Goal: Use online tool/utility: Utilize a website feature to perform a specific function

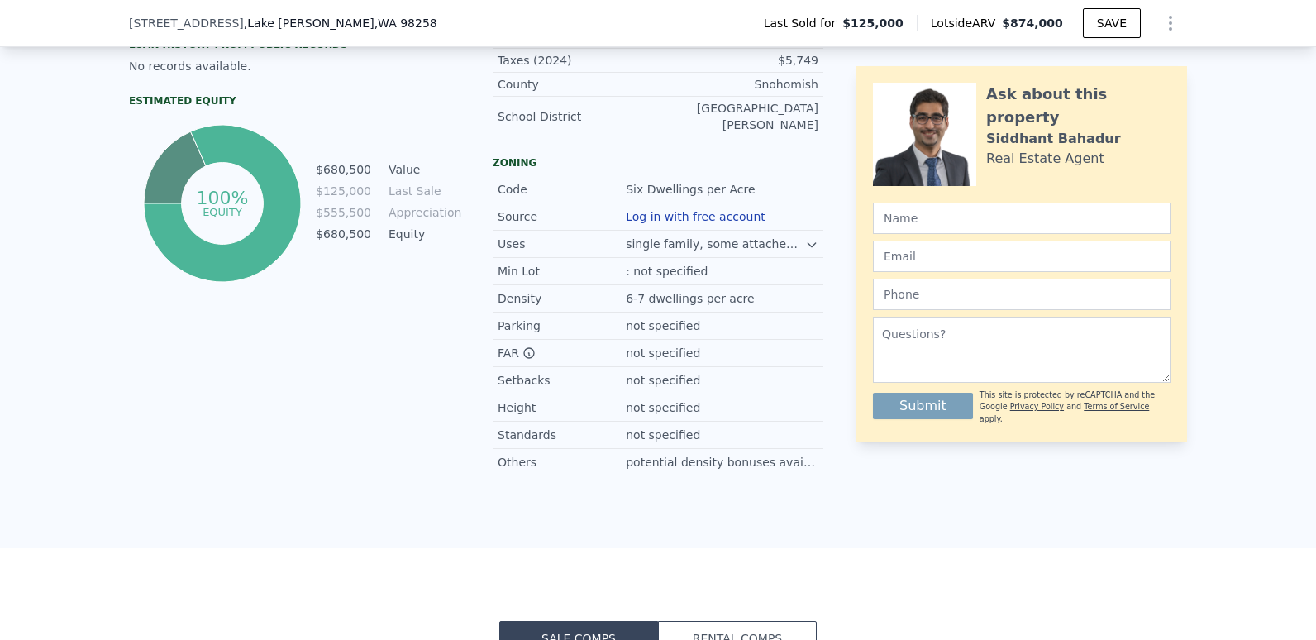
scroll to position [1234, 0]
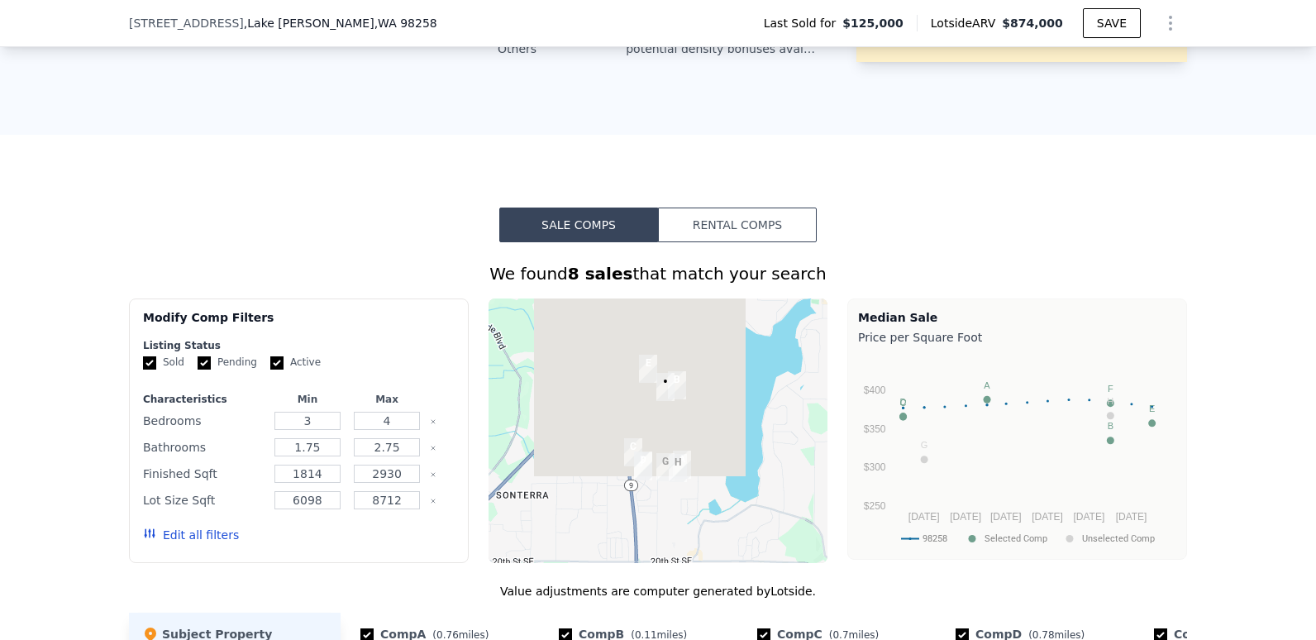
click at [735, 227] on button "Rental Comps" at bounding box center [737, 224] width 159 height 35
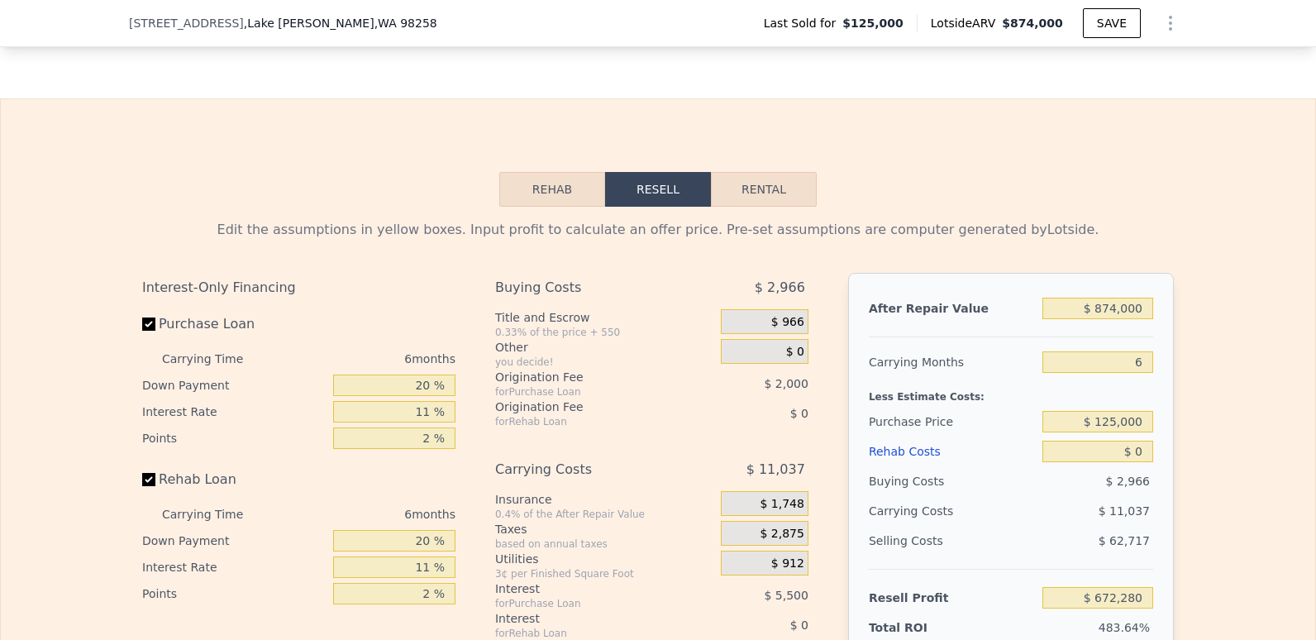
scroll to position [2336, 0]
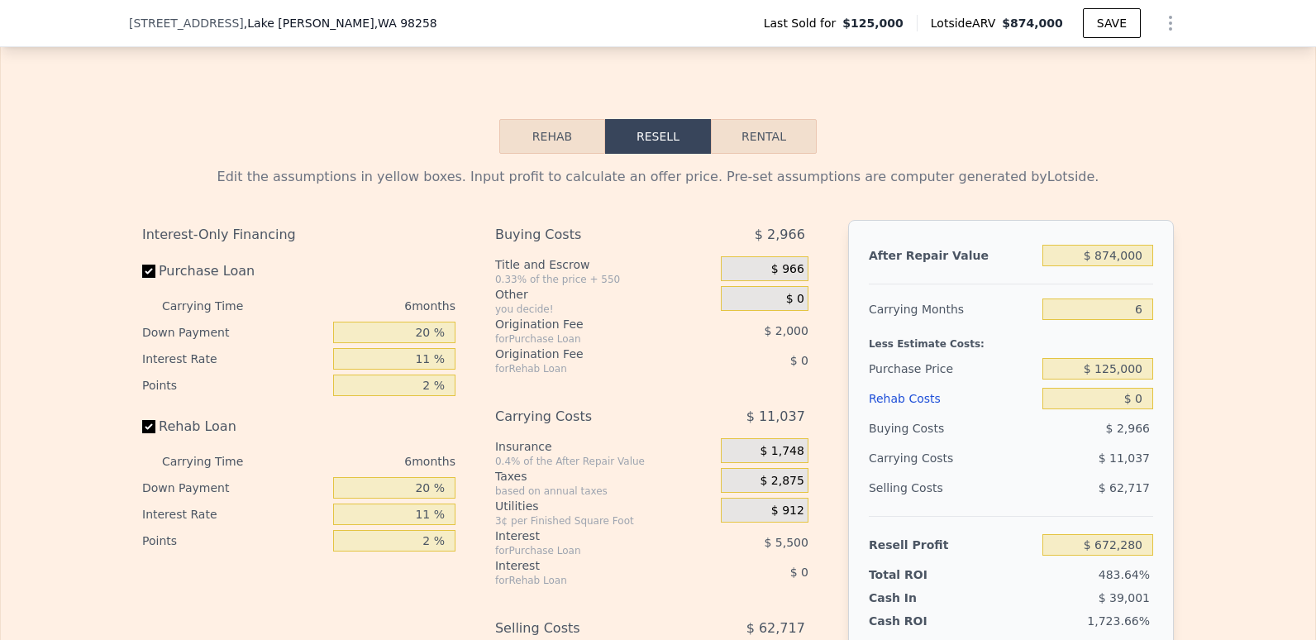
click at [741, 150] on button "Rental" at bounding box center [764, 136] width 106 height 35
select select "30"
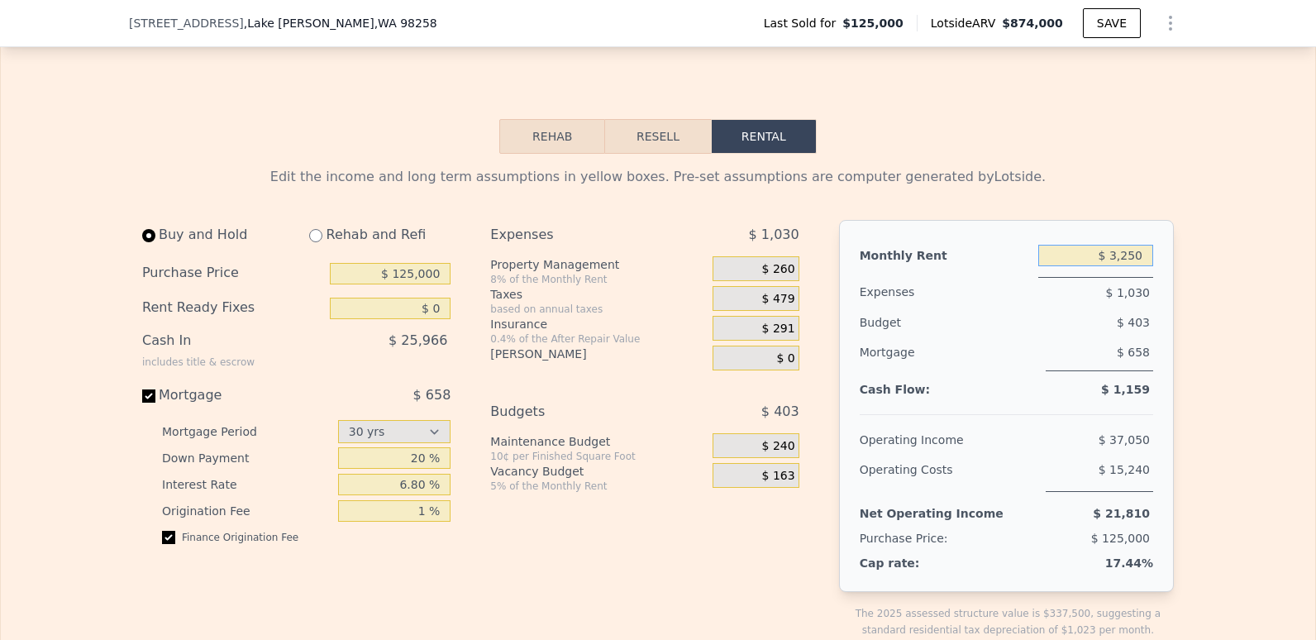
drag, startPoint x: 1099, startPoint y: 257, endPoint x: 1199, endPoint y: 259, distance: 100.9
type input "$ 3,000"
drag, startPoint x: 389, startPoint y: 290, endPoint x: 476, endPoint y: 286, distance: 87.7
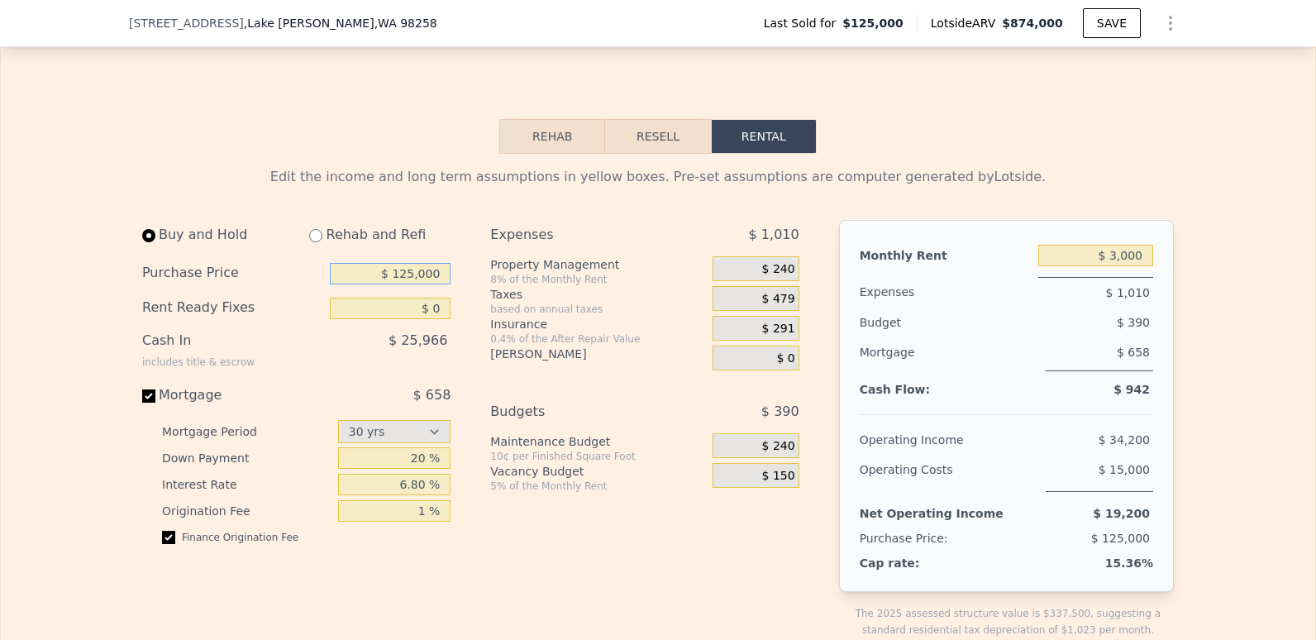
click at [476, 286] on div "Buy and Hold Rehab and Refi Purchase Price $ 125,000 Rent Ready Fixes $ 0 Cash …" at bounding box center [477, 442] width 670 height 445
drag, startPoint x: 396, startPoint y: 279, endPoint x: 477, endPoint y: 281, distance: 81.0
click at [477, 281] on div "Buy and Hold Rehab and Refi Purchase Price $ 125,000 Rent Ready Fixes $ 0 Cash …" at bounding box center [477, 442] width 670 height 445
type input "$ 600,000"
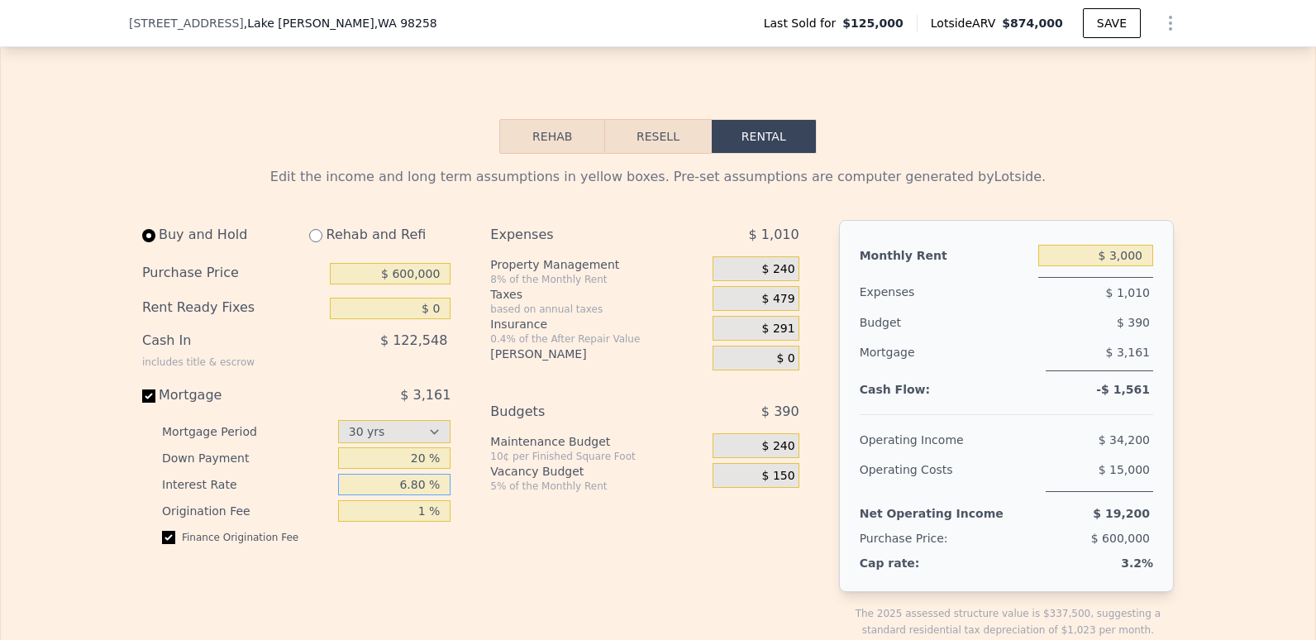
drag, startPoint x: 375, startPoint y: 486, endPoint x: 455, endPoint y: 485, distance: 79.4
click at [455, 485] on div "Buy and Hold Rehab and Refi Purchase Price $ 600,000 Rent Ready Fixes $ 0 Cash …" at bounding box center [303, 442] width 322 height 445
type input "7 %"
click at [571, 550] on div "Expenses $ 1,010 Property Management 8% of the Monthly Rent $ 240 Taxes based o…" at bounding box center [651, 442] width 322 height 445
click at [162, 543] on input "checkbox" at bounding box center [168, 537] width 13 height 13
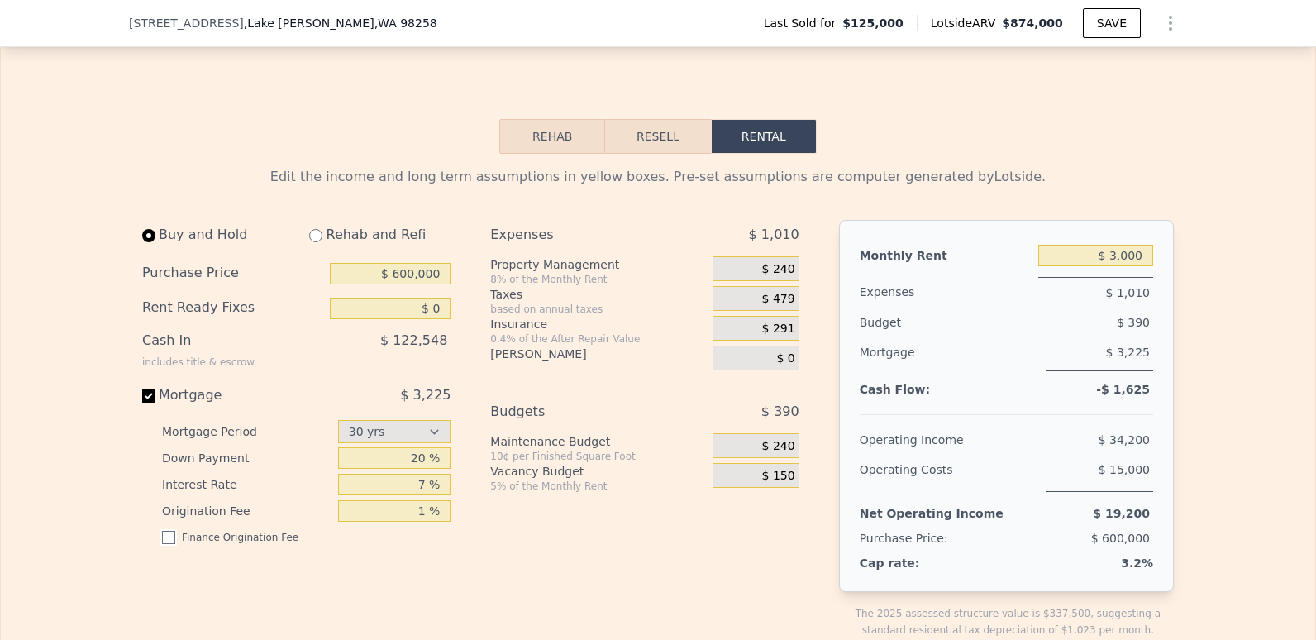
checkbox input "false"
drag, startPoint x: 751, startPoint y: 267, endPoint x: 802, endPoint y: 268, distance: 51.3
click at [802, 268] on div "Expenses $ 1,010 Property Management 8% of the Monthly Rent $ 240 Taxes based o…" at bounding box center [651, 442] width 322 height 445
drag, startPoint x: 802, startPoint y: 268, endPoint x: 769, endPoint y: 277, distance: 34.3
click at [769, 277] on span "$ 240" at bounding box center [778, 269] width 33 height 15
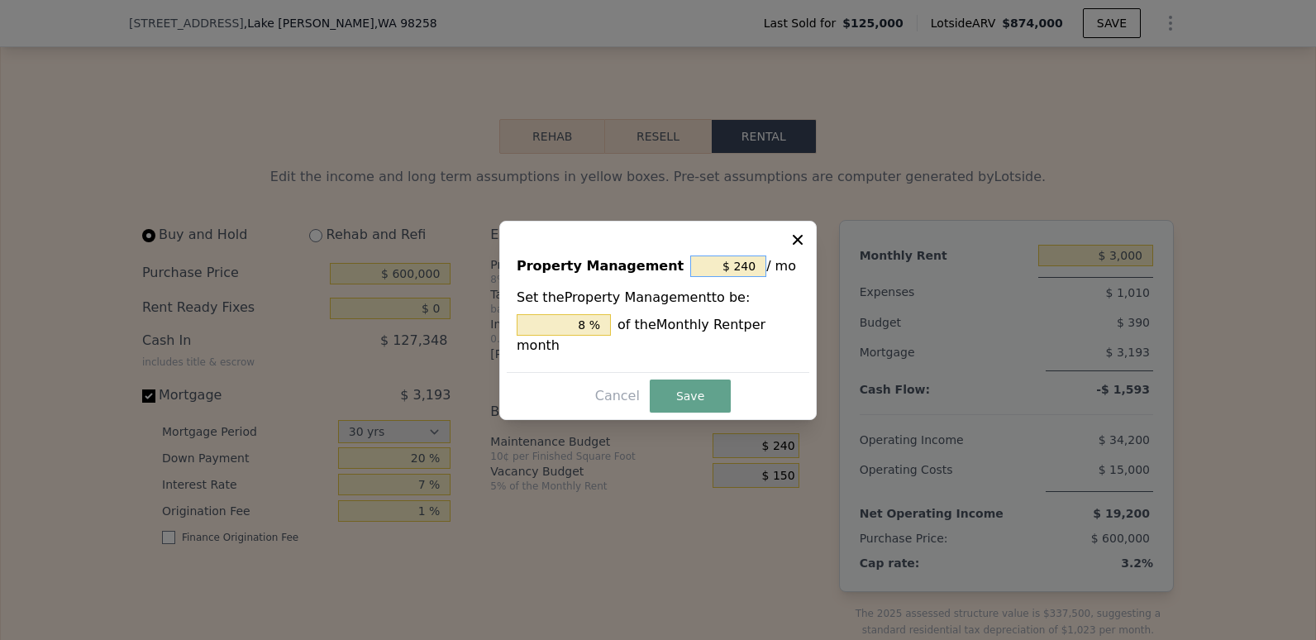
drag, startPoint x: 722, startPoint y: 272, endPoint x: 789, endPoint y: 270, distance: 67.0
click at [789, 270] on div "$ 240 / mo" at bounding box center [744, 266] width 109 height 30
type input "$ 0"
type input "0 %"
type input "$ 0"
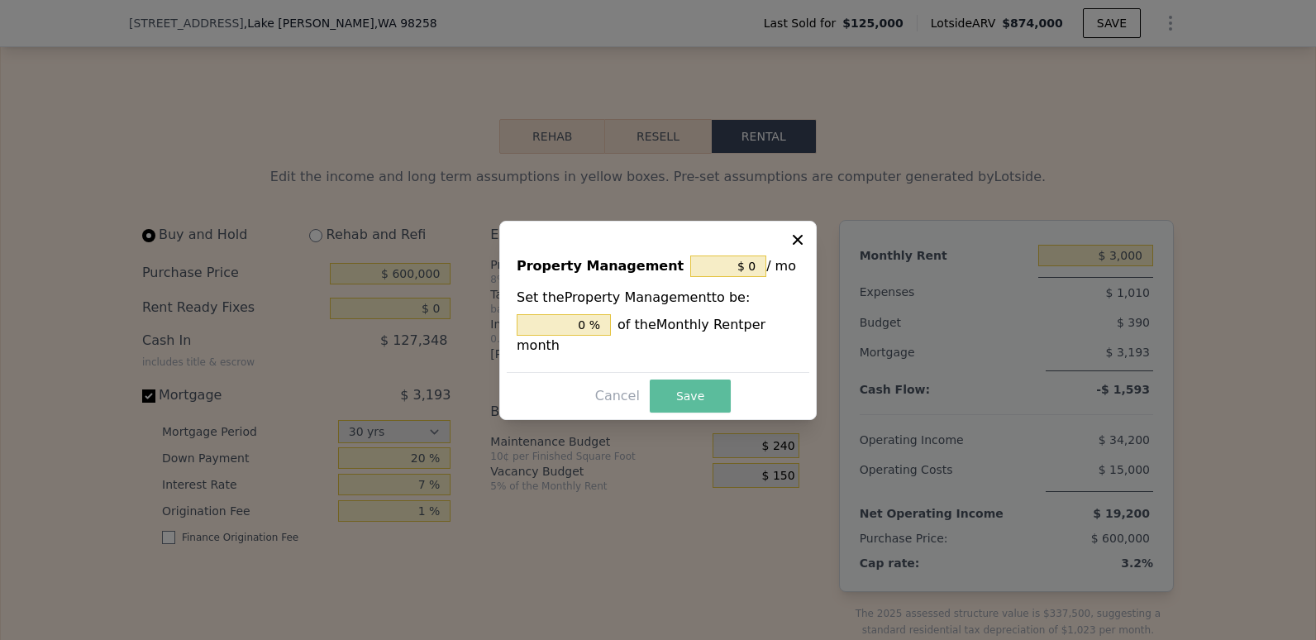
click at [677, 389] on button "Save" at bounding box center [690, 395] width 81 height 33
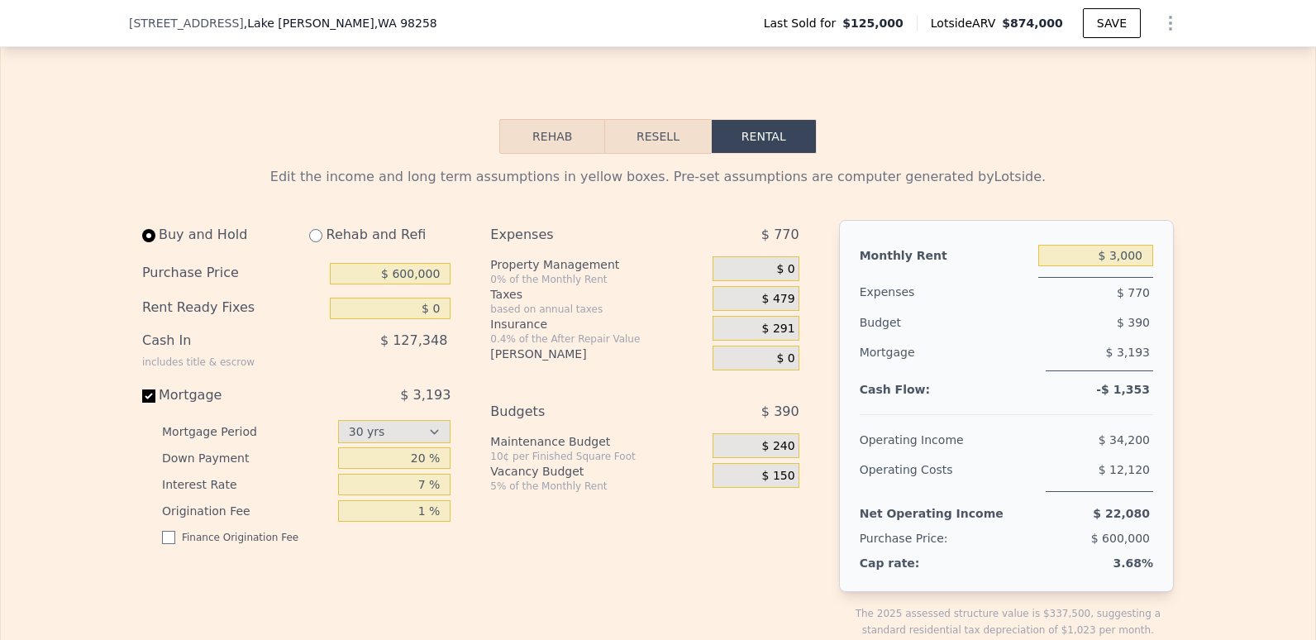
click at [747, 335] on div "$ 291" at bounding box center [756, 328] width 86 height 25
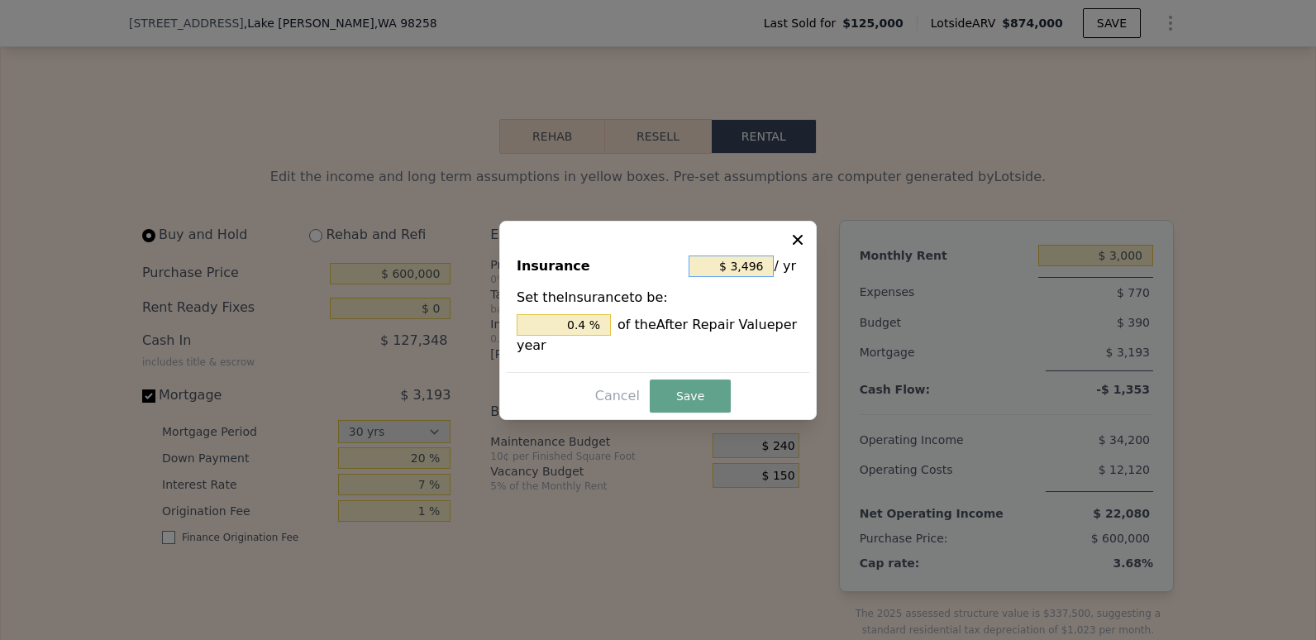
drag, startPoint x: 717, startPoint y: 257, endPoint x: 792, endPoint y: 270, distance: 76.4
click at [792, 270] on div "$ 3,496 / yr" at bounding box center [744, 266] width 111 height 30
type input "$ 1"
type input "0.000 %"
type input "$ 18"
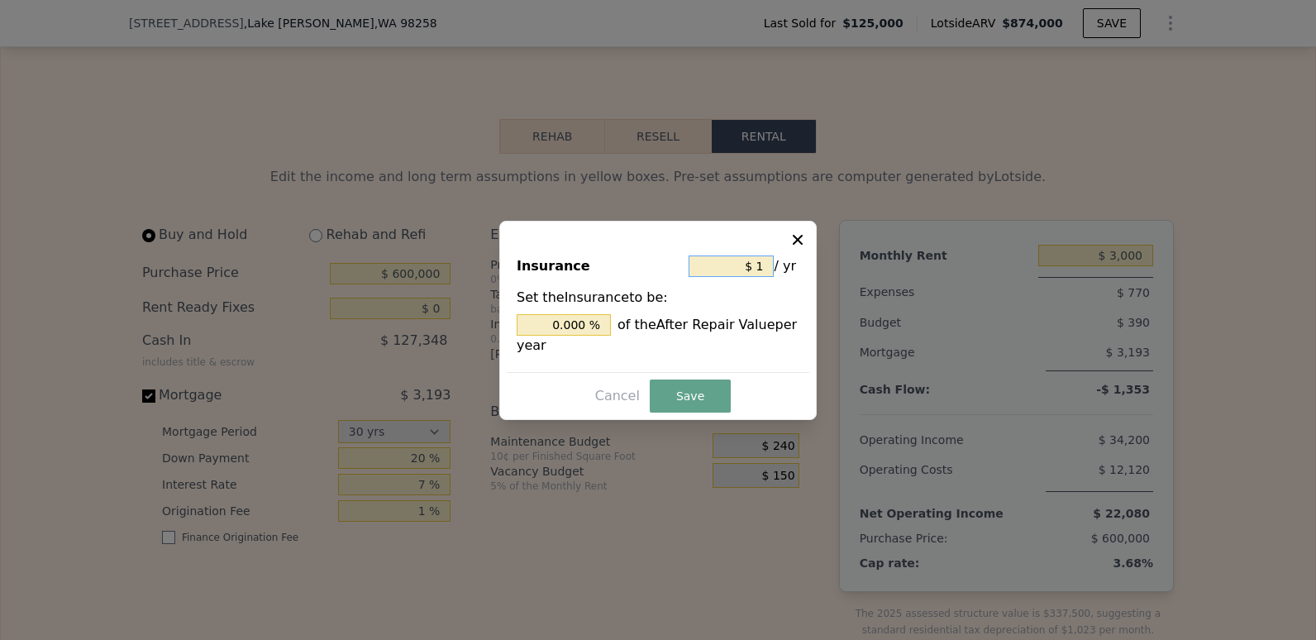
type input "0.002 %"
type input "$ 180"
type input "0.021 %"
type input "$ 1,800"
type input "0.206 %"
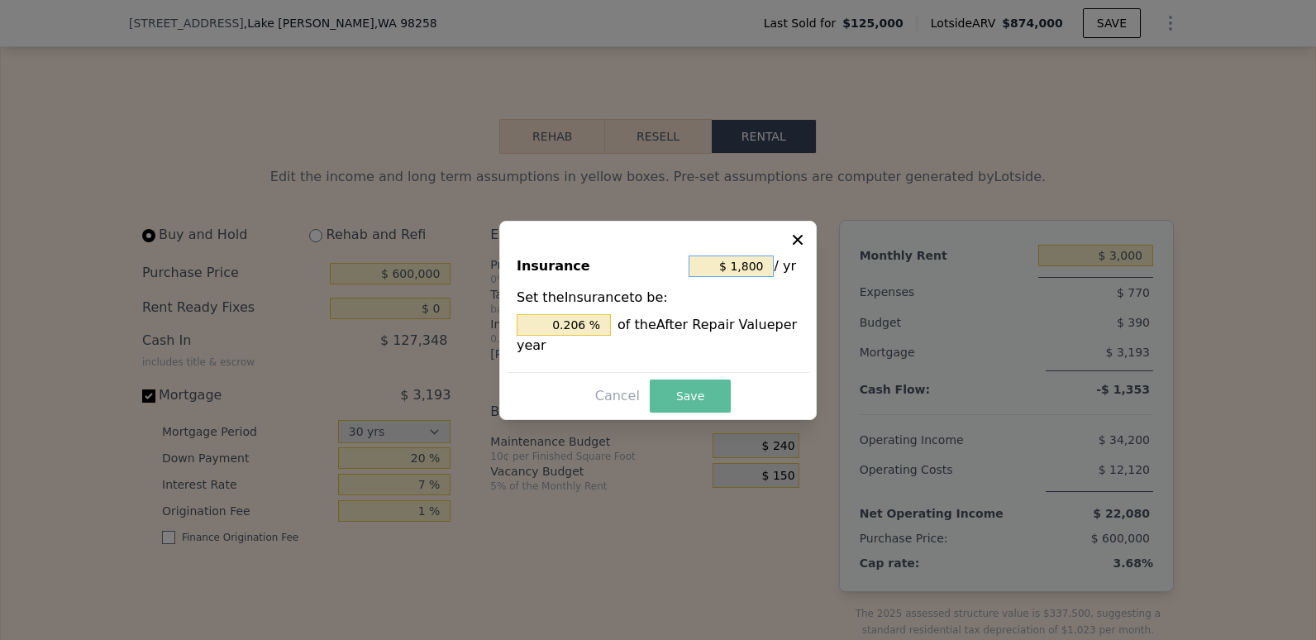
type input "$ 1,800"
click at [688, 395] on button "Save" at bounding box center [690, 395] width 81 height 33
